Goal: Check status: Check status

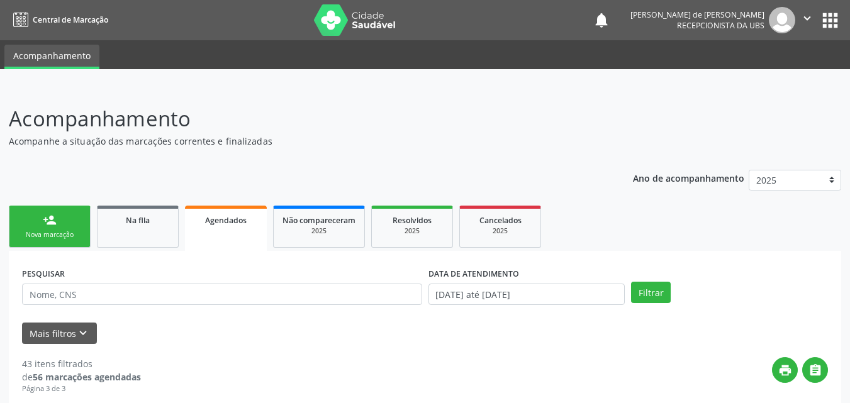
click at [229, 227] on link "Agendados" at bounding box center [226, 228] width 82 height 45
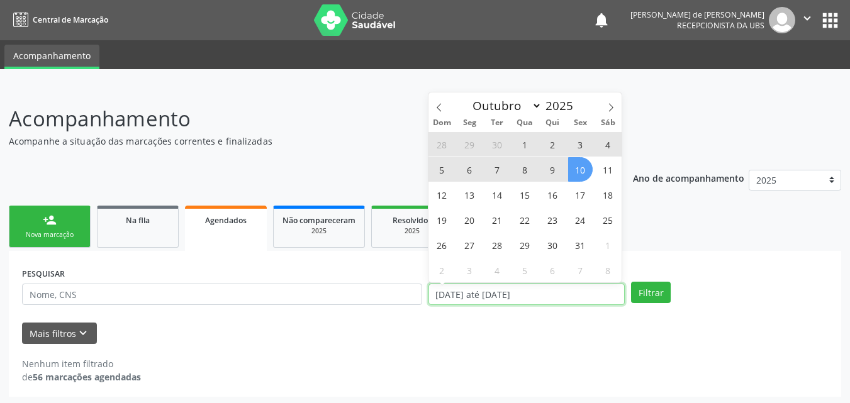
click at [465, 299] on input "[DATE] até [DATE]" at bounding box center [526, 294] width 197 height 21
click at [579, 169] on span "10" at bounding box center [580, 169] width 25 height 25
type input "[DATE]"
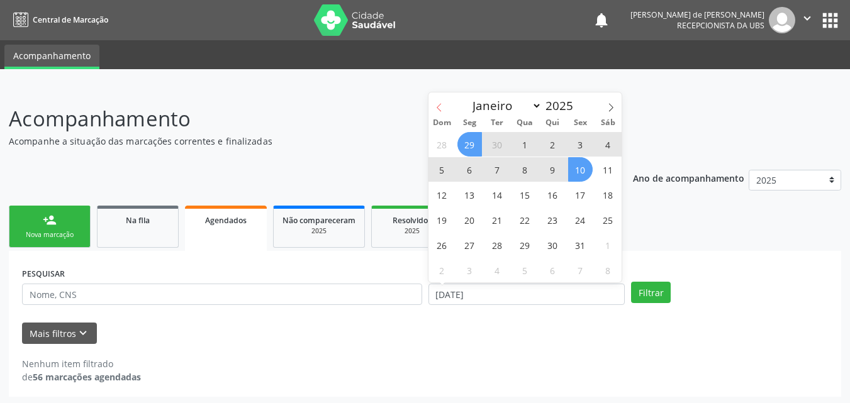
click at [432, 106] on span at bounding box center [438, 102] width 21 height 21
select select "8"
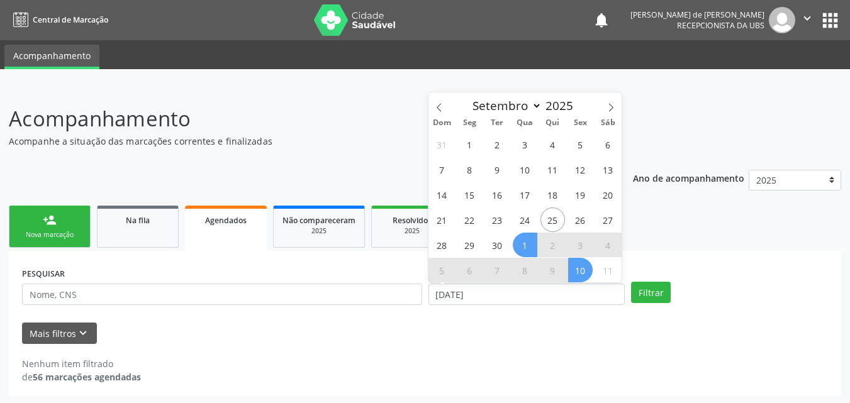
click at [522, 241] on span "1" at bounding box center [524, 245] width 25 height 25
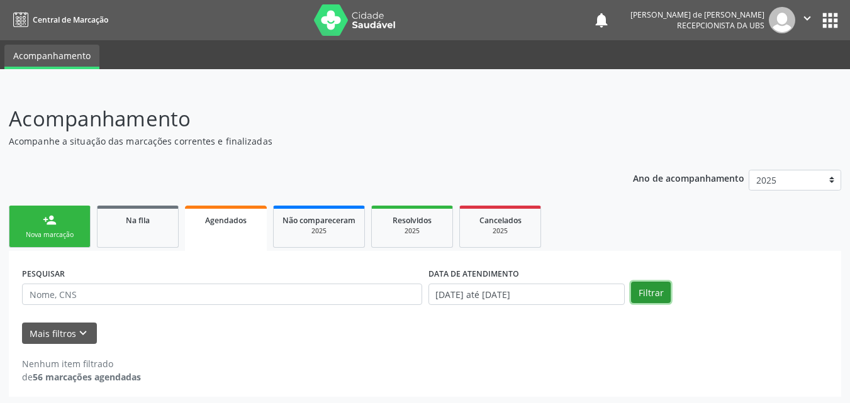
click at [650, 295] on button "Filtrar" at bounding box center [651, 292] width 40 height 21
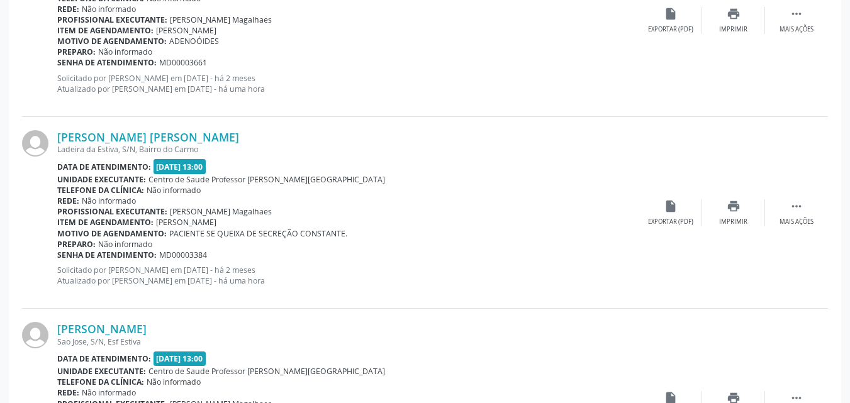
scroll to position [1660, 0]
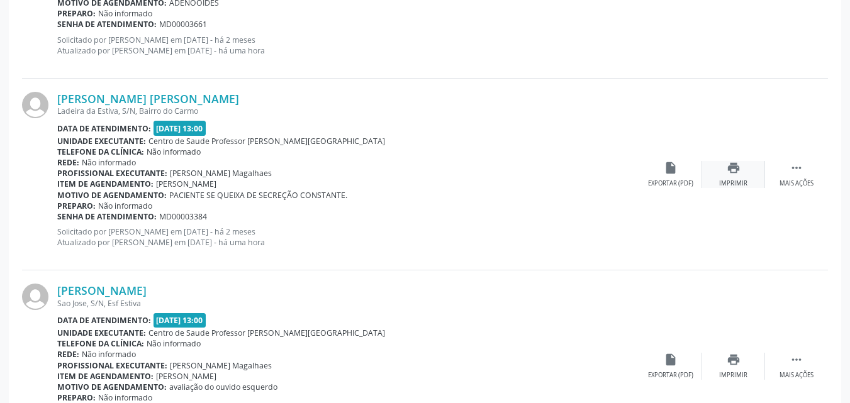
click at [728, 182] on div "Imprimir" at bounding box center [733, 183] width 28 height 9
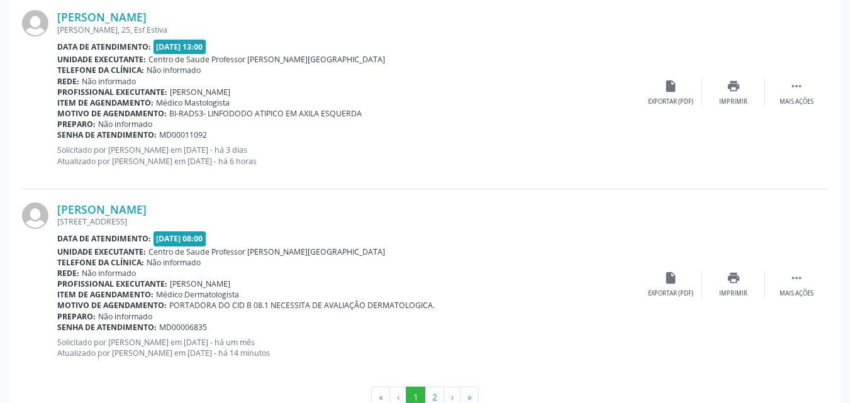
scroll to position [2930, 0]
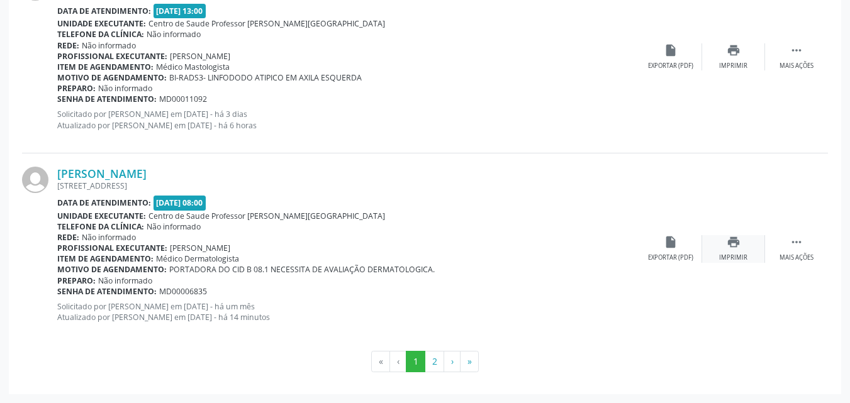
click at [742, 251] on div "print Imprimir" at bounding box center [733, 248] width 63 height 27
click at [430, 360] on button "2" at bounding box center [433, 361] width 19 height 21
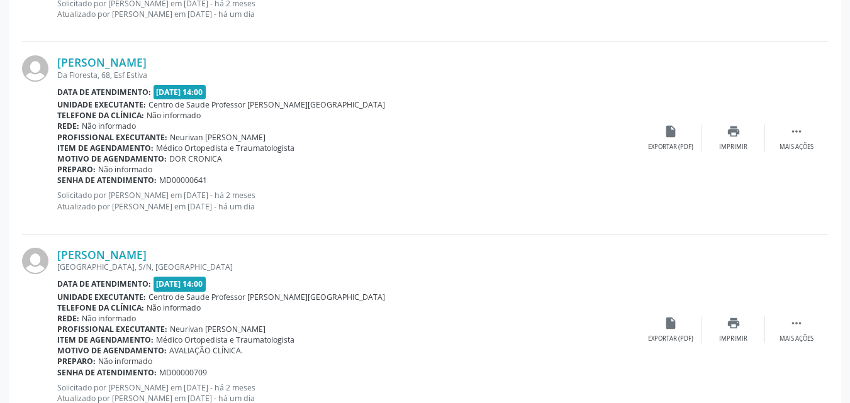
scroll to position [1201, 0]
